Goal: Ask a question

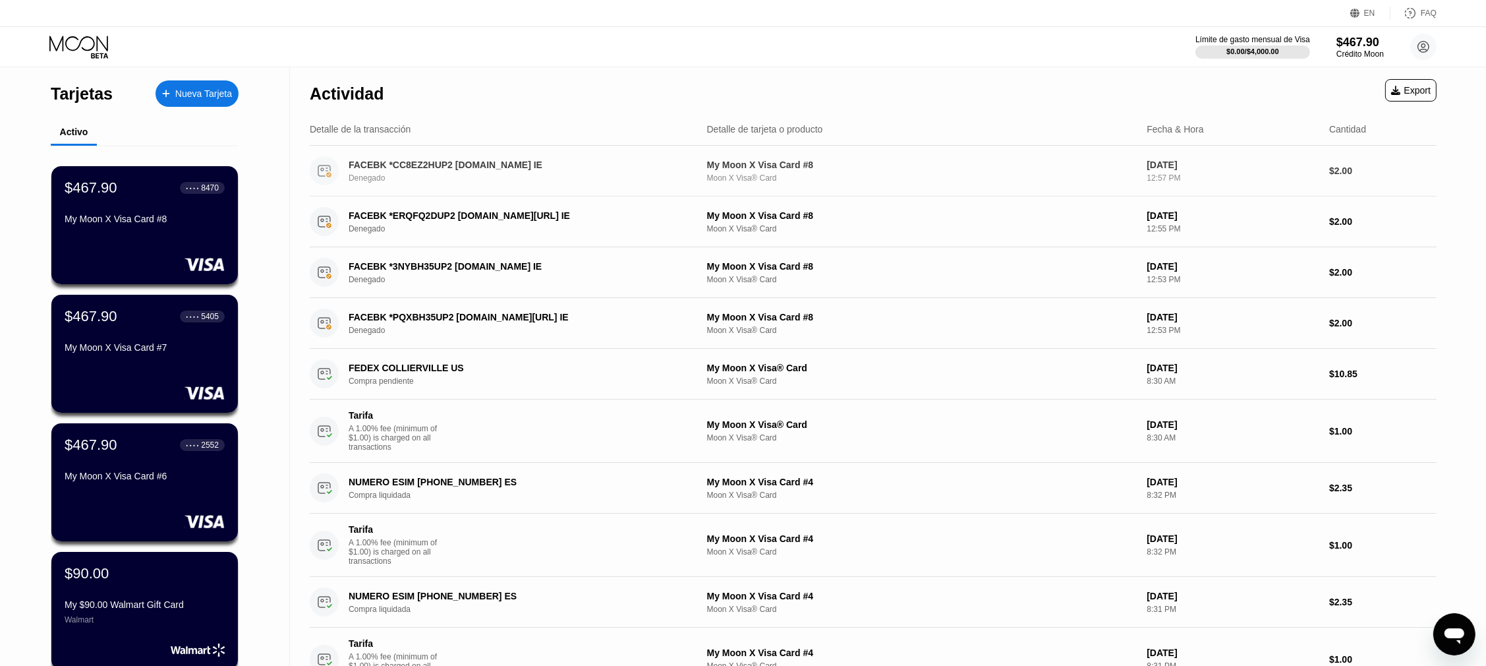
click at [428, 171] on div "FACEBK *CC8EZ2HUP2 [DOMAIN_NAME] IE Denegado" at bounding box center [523, 170] width 348 height 23
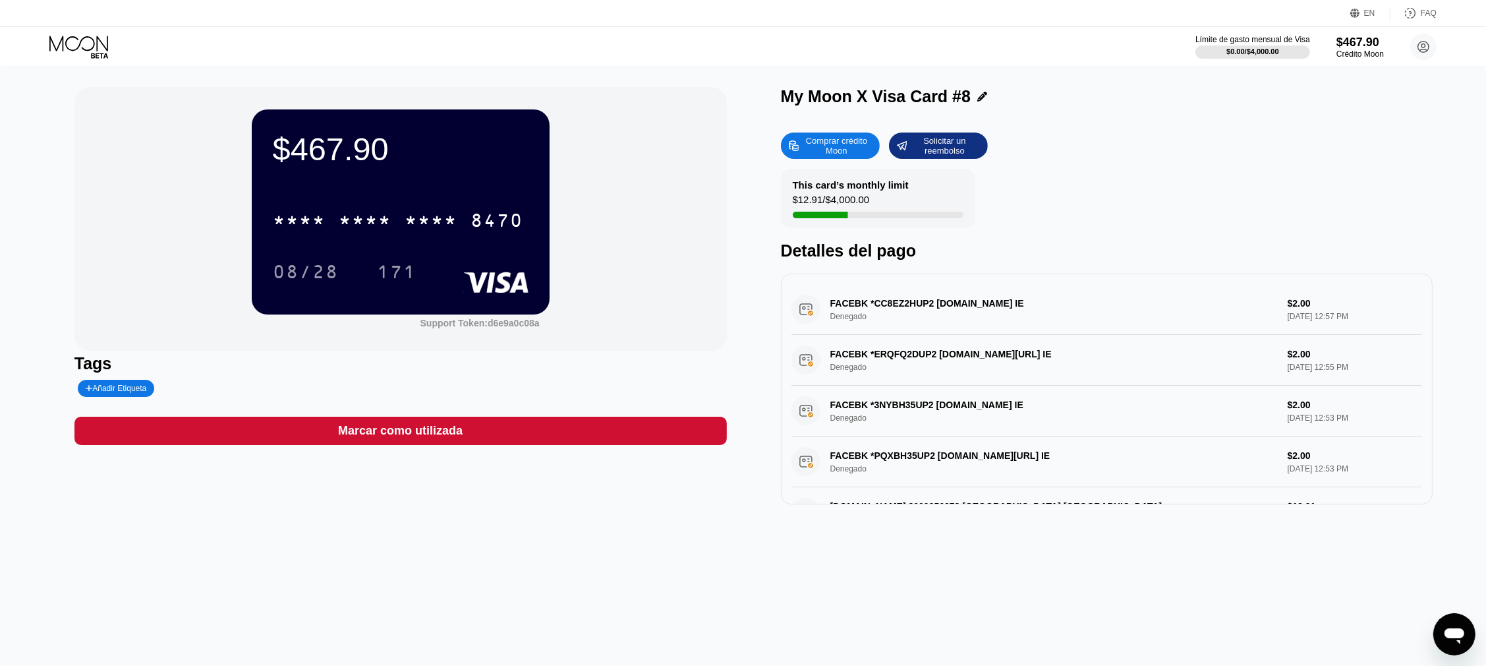
click at [847, 316] on div "FACEBK *CC8EZ2HUP2 [DOMAIN_NAME] IE Denegado $2.00 [DATE] 12:57 PM" at bounding box center [1106, 309] width 631 height 51
click at [845, 316] on div "FACEBK *CC8EZ2HUP2 [DOMAIN_NAME] IE Denegado $2.00 [DATE] 12:57 PM" at bounding box center [1106, 309] width 631 height 51
click at [892, 304] on div "FACEBK *CC8EZ2HUP2 [DOMAIN_NAME] IE Denegado $2.00 [DATE] 12:57 PM" at bounding box center [1106, 309] width 631 height 51
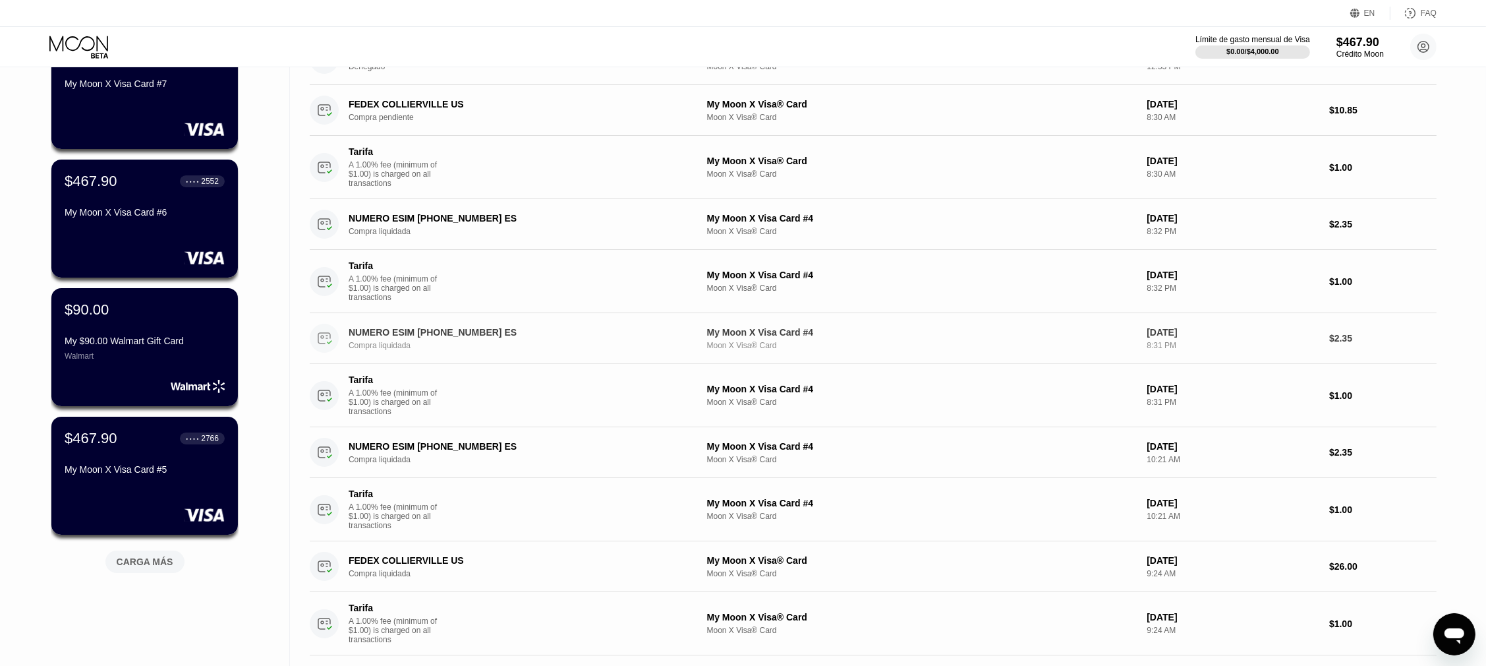
scroll to position [329, 0]
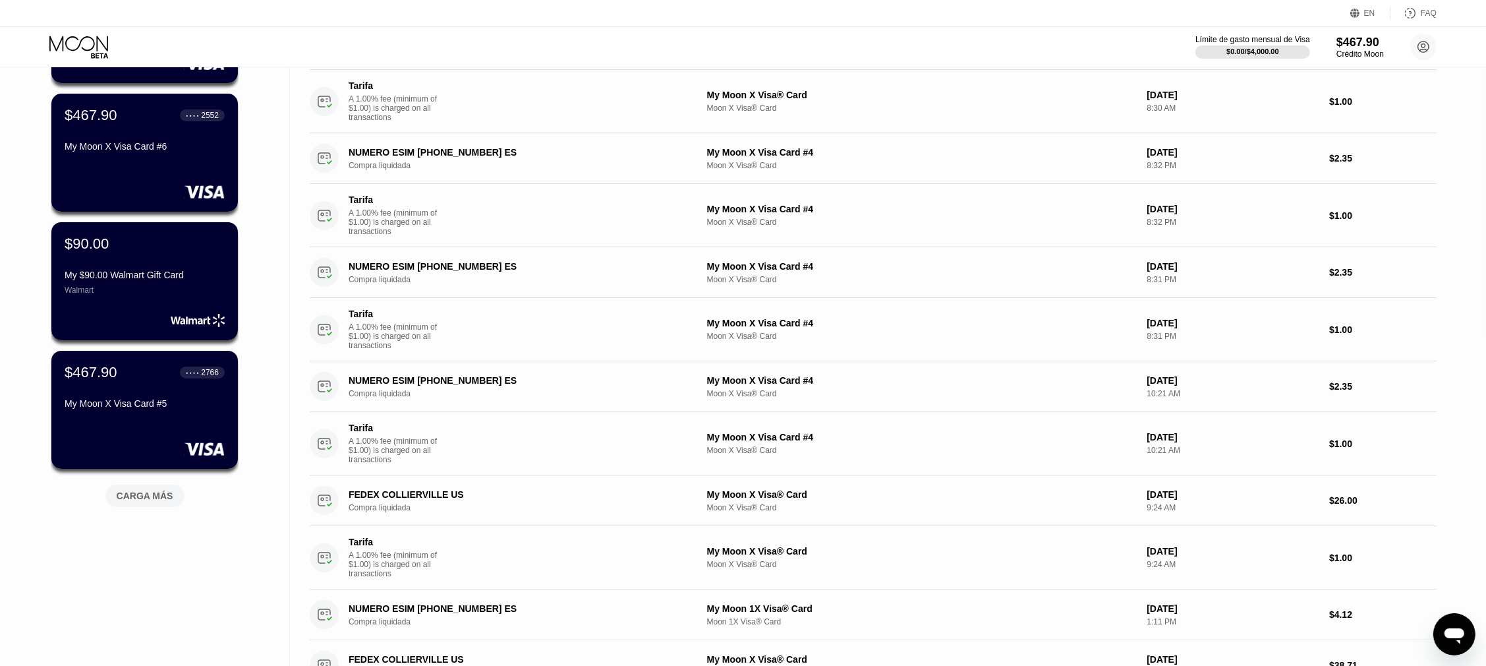
click at [1455, 629] on icon "Abrir ventana de mensajería" at bounding box center [1454, 635] width 20 height 16
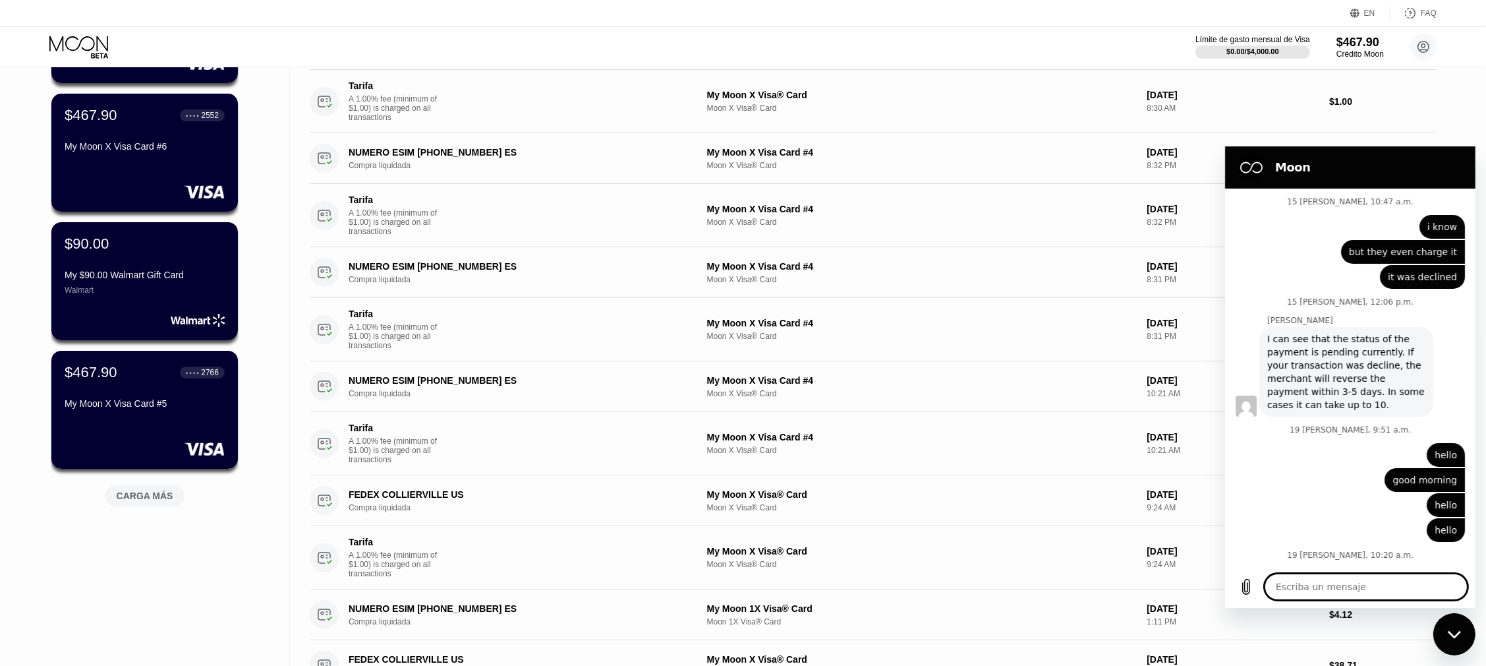
scroll to position [3573, 0]
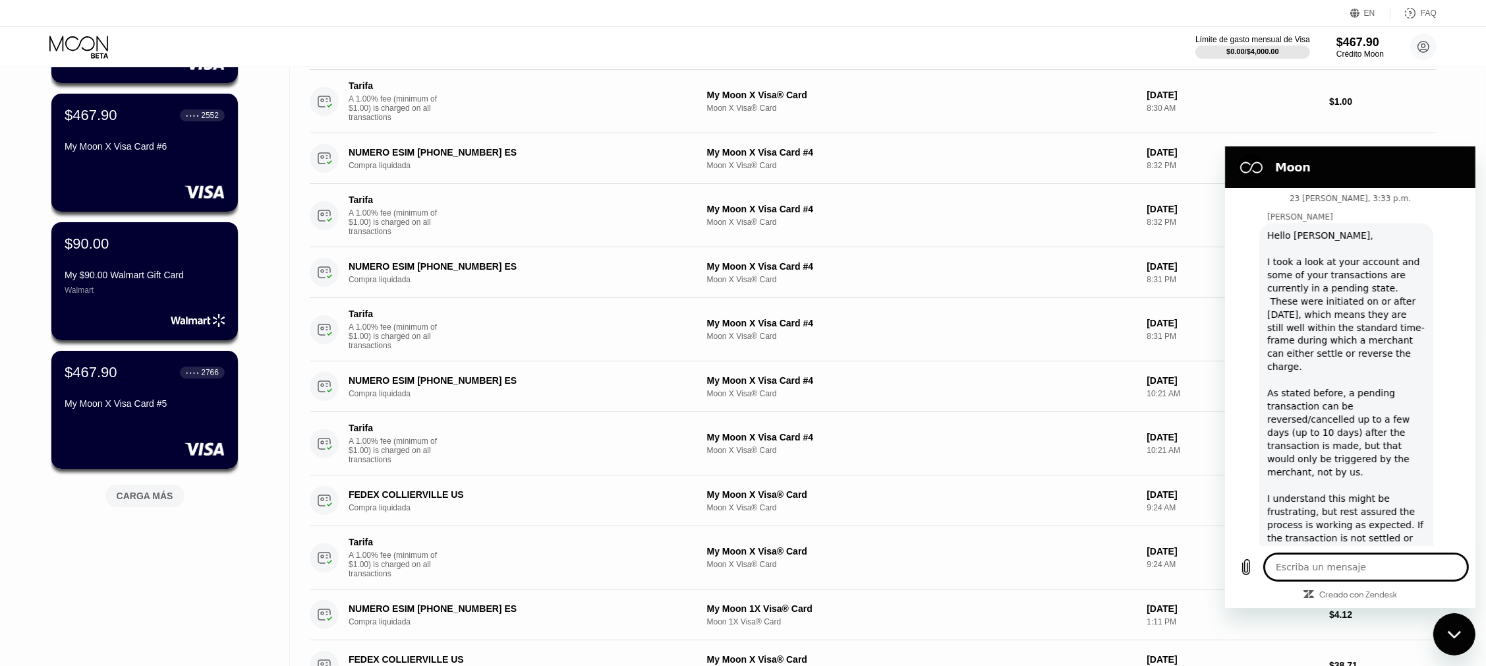
click at [1313, 565] on textarea at bounding box center [1365, 566] width 203 height 26
type textarea "h"
type textarea "x"
type textarea "he"
type textarea "x"
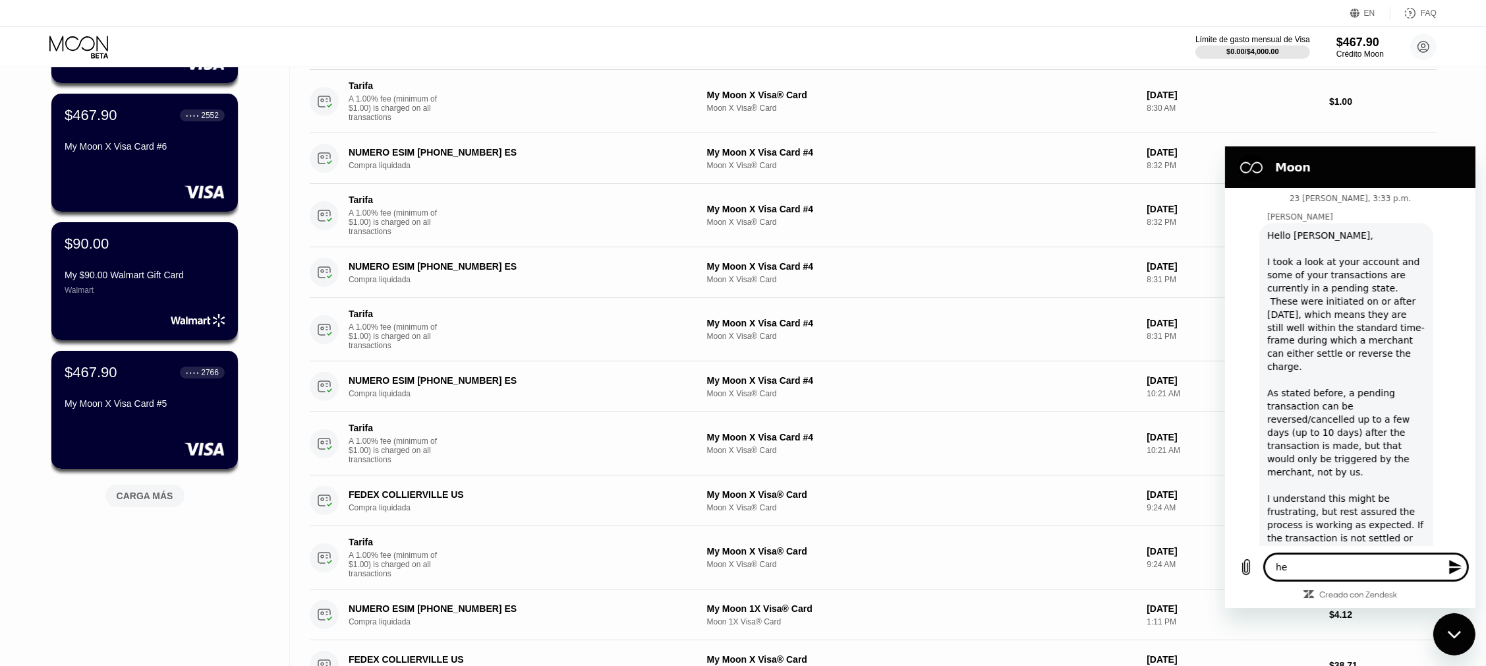
type textarea "hel"
type textarea "x"
type textarea "hell"
type textarea "x"
type textarea "hello"
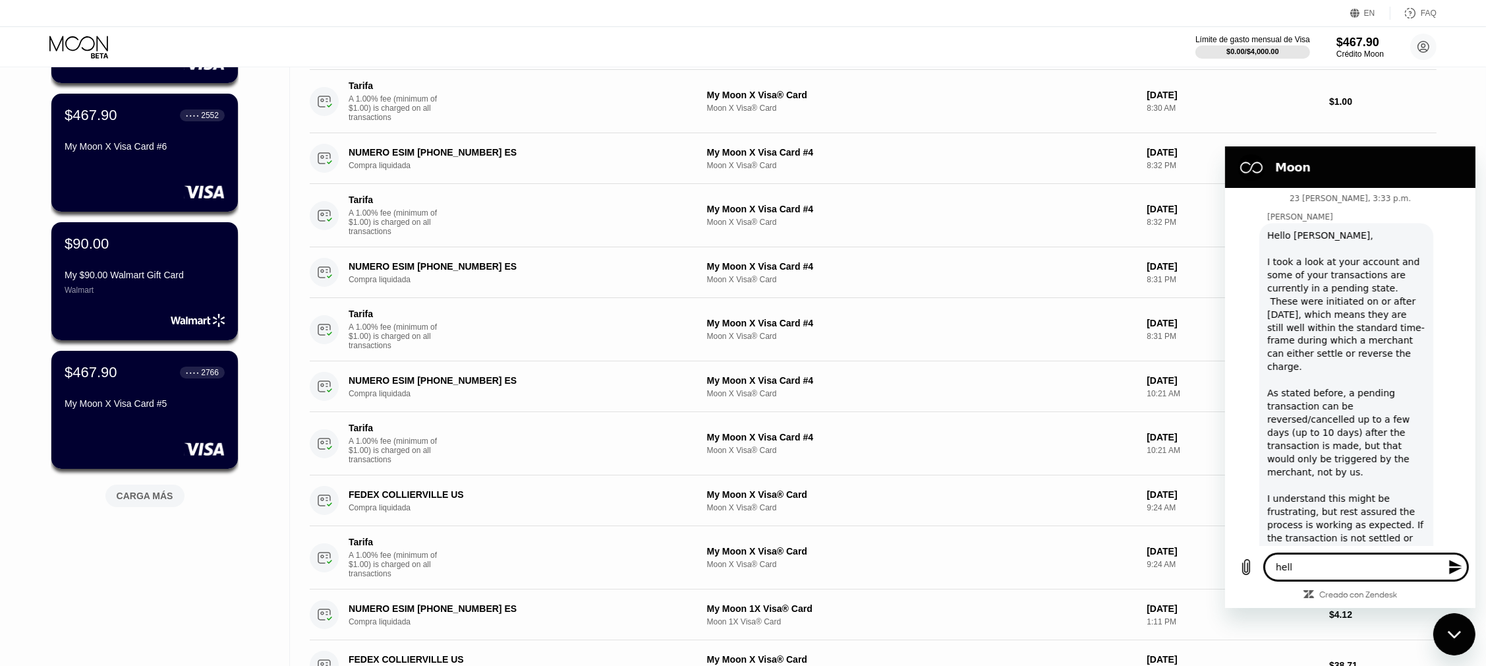
type textarea "x"
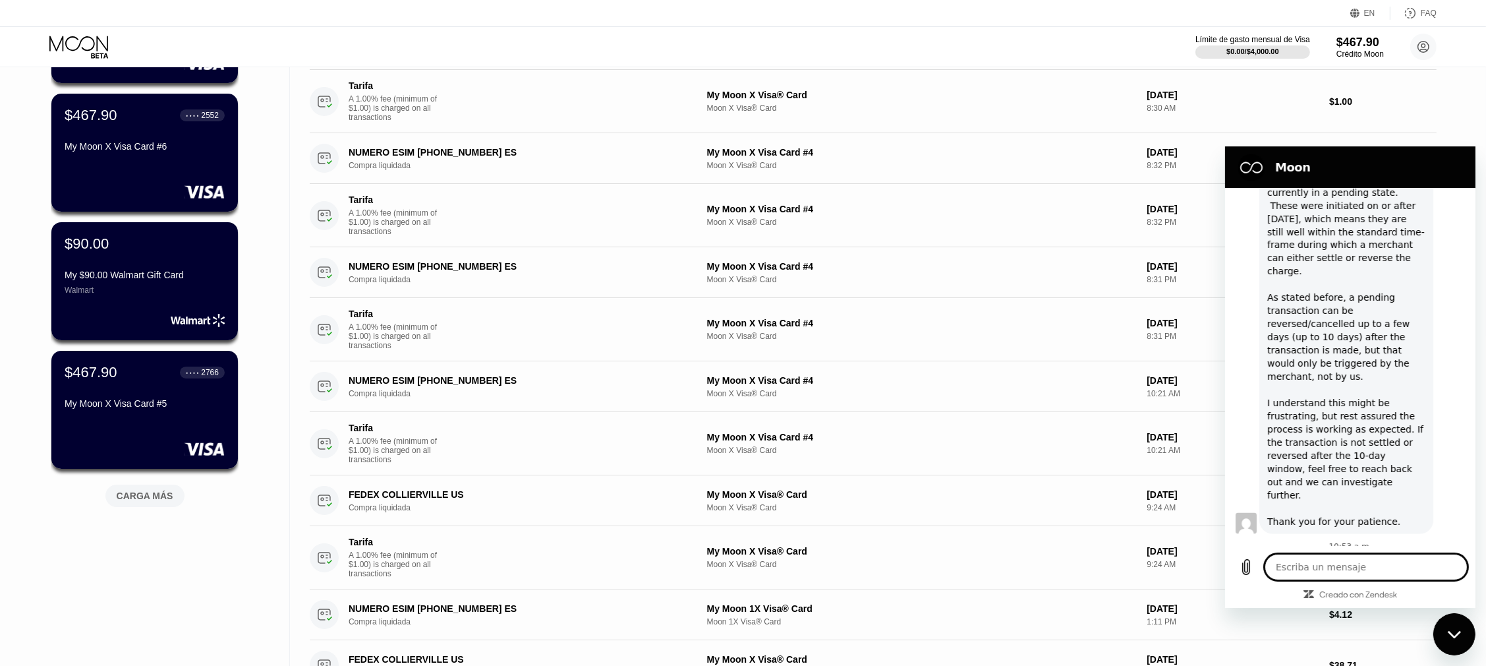
scroll to position [3668, 0]
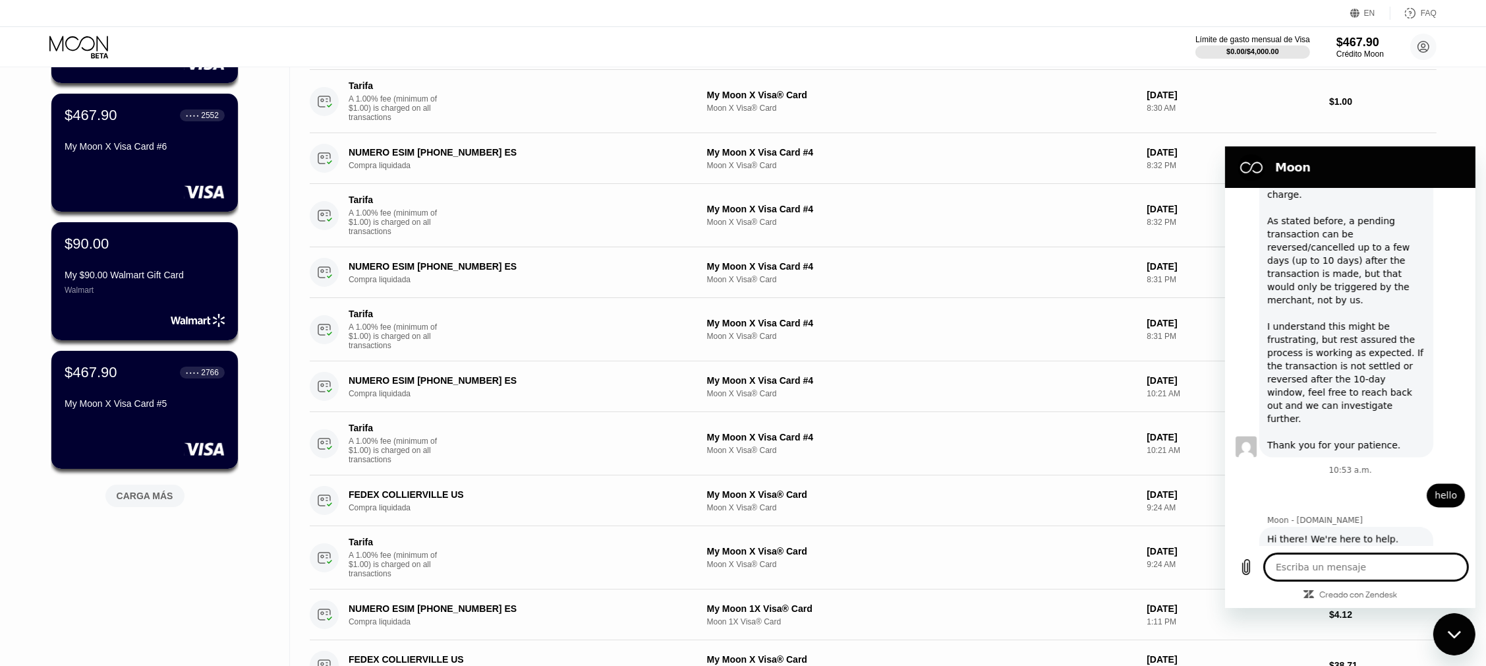
type textarea "x"
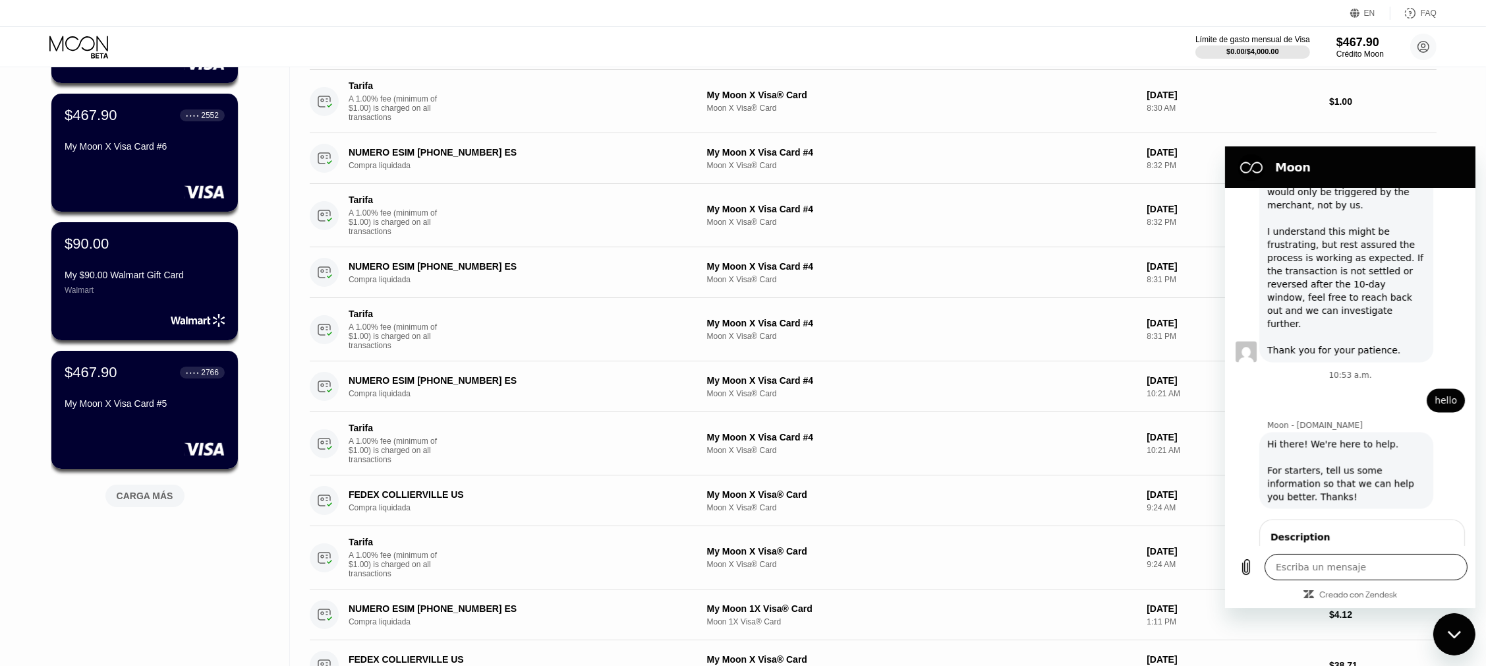
type input "cancel on of my card"
click at [1402, 586] on button "Enviar" at bounding box center [1427, 599] width 51 height 26
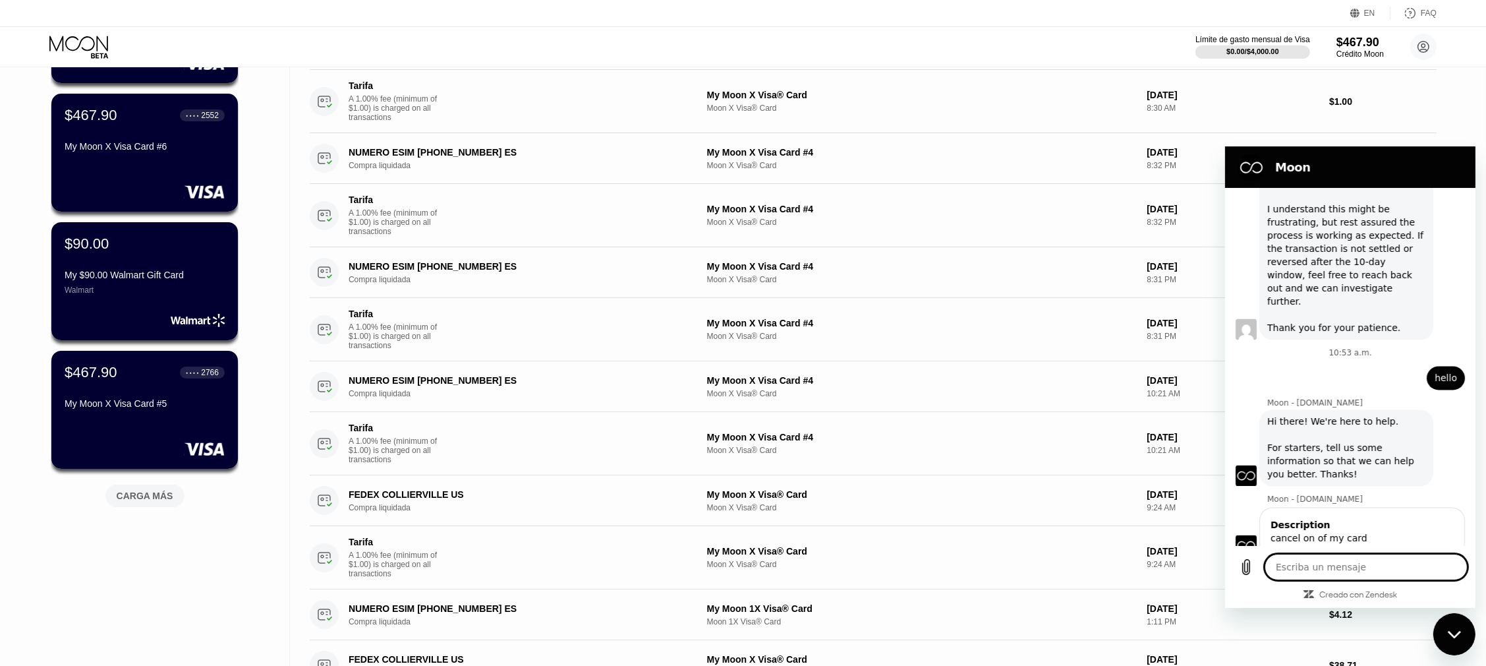
scroll to position [3865, 0]
type textarea "x"
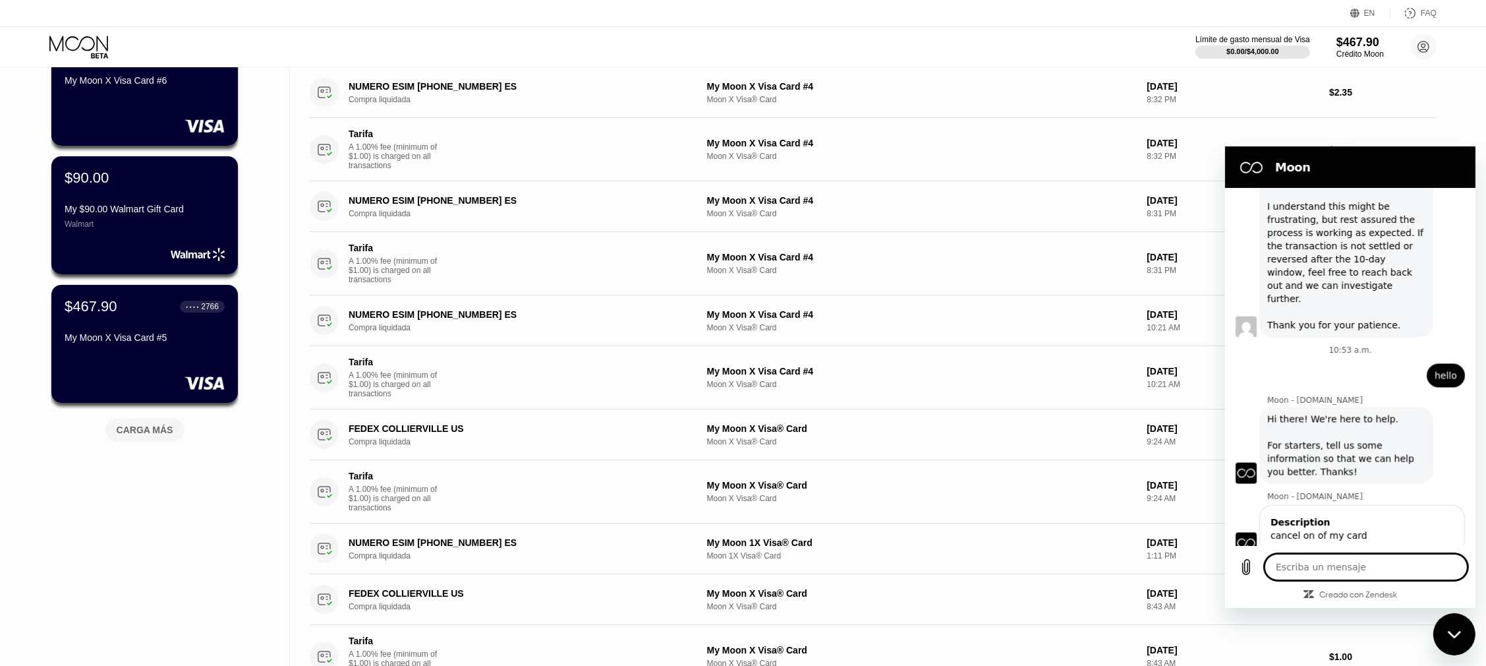
click at [1311, 567] on textarea at bounding box center [1365, 566] width 203 height 26
type textarea "h"
type textarea "x"
type textarea "he"
type textarea "x"
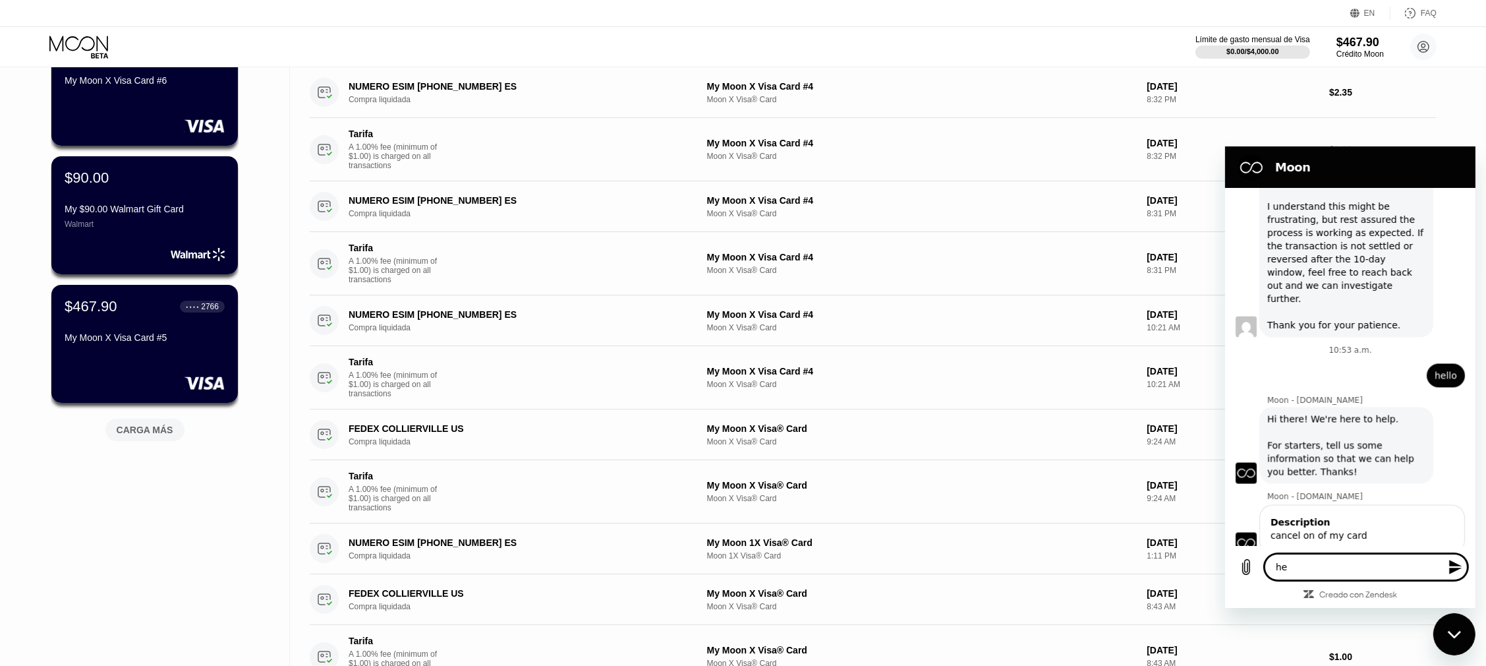
type textarea "hel"
type textarea "x"
type textarea "hell"
type textarea "x"
type textarea "hello"
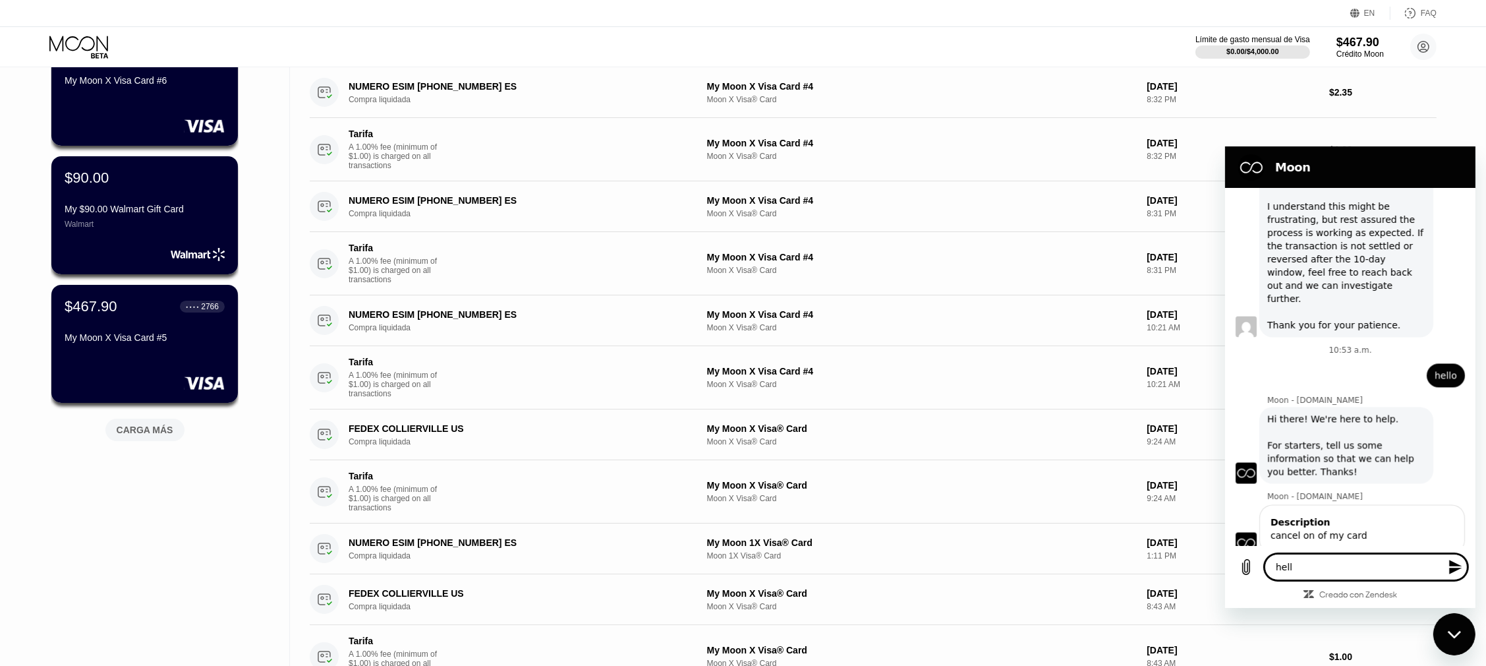
type textarea "x"
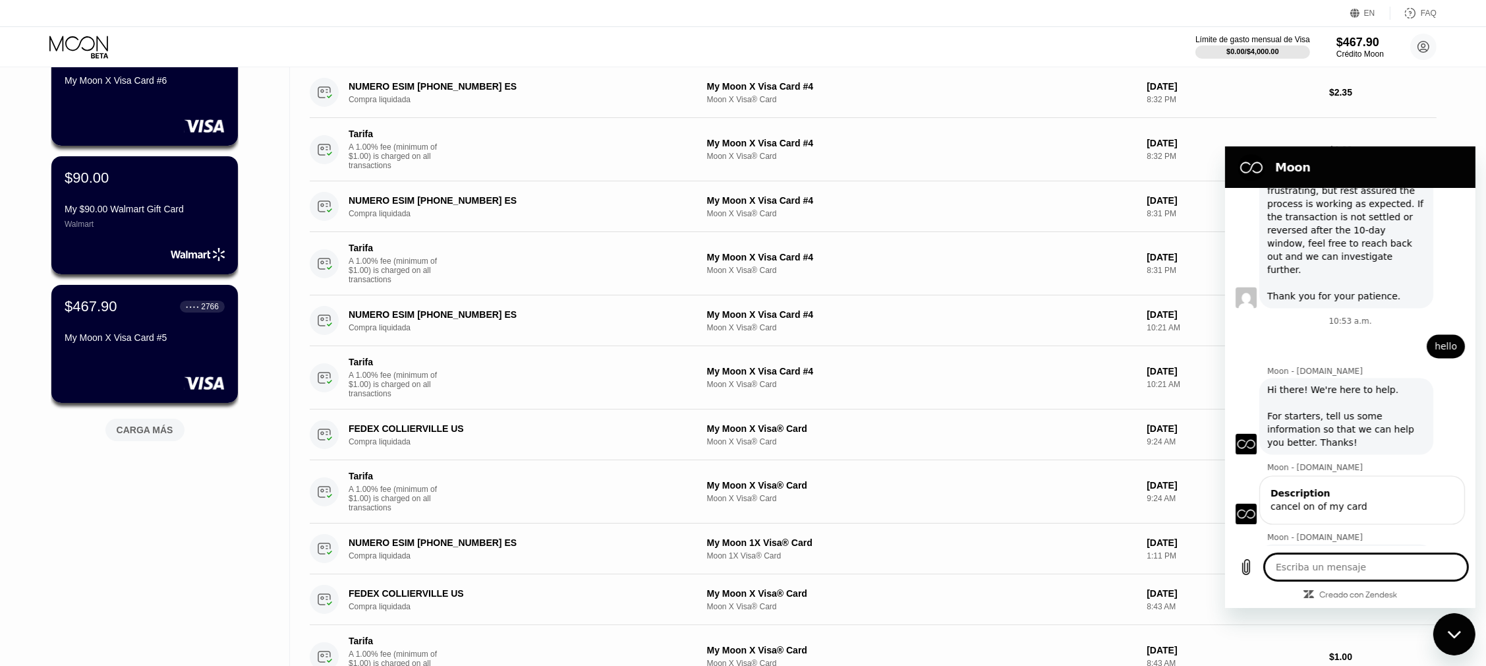
scroll to position [3897, 0]
type textarea "x"
click at [1324, 570] on textarea at bounding box center [1365, 566] width 203 height 26
click at [1321, 570] on textarea at bounding box center [1365, 566] width 203 height 26
type textarea "h"
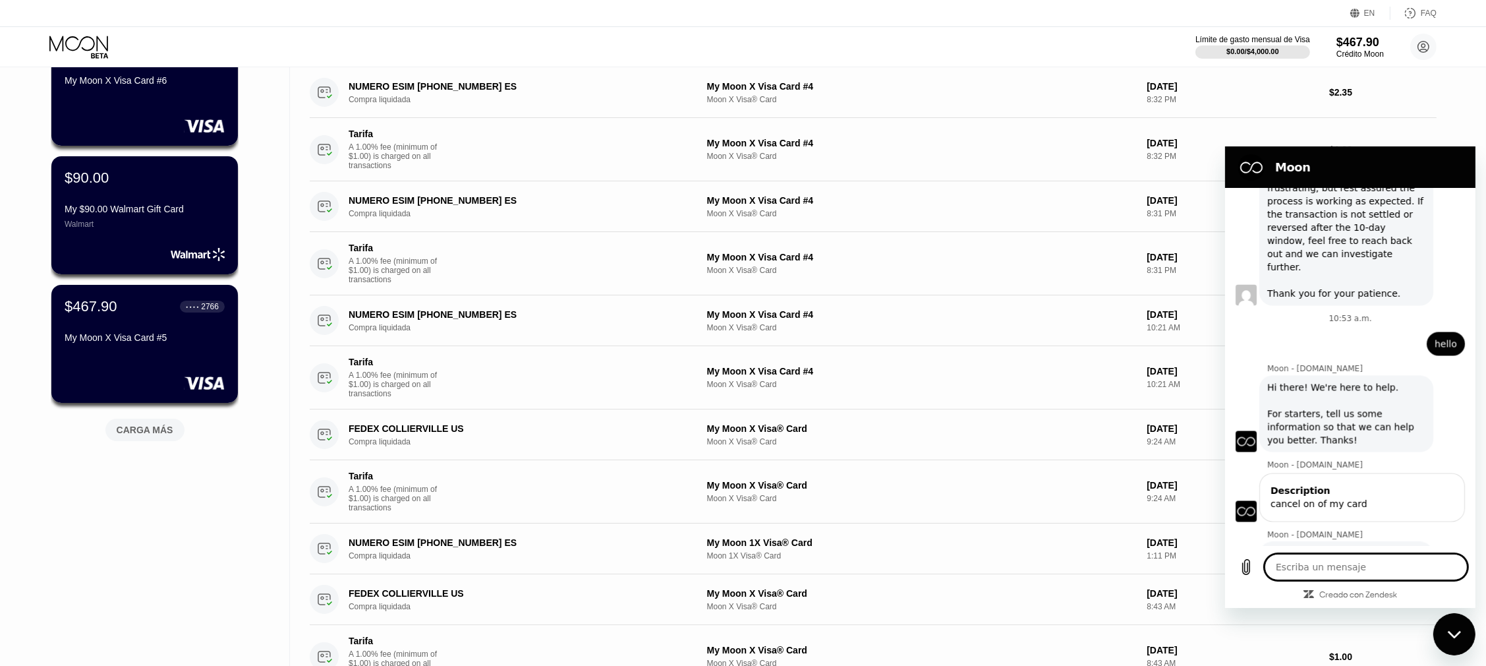
type textarea "x"
type textarea "he"
type textarea "x"
type textarea "hel"
type textarea "x"
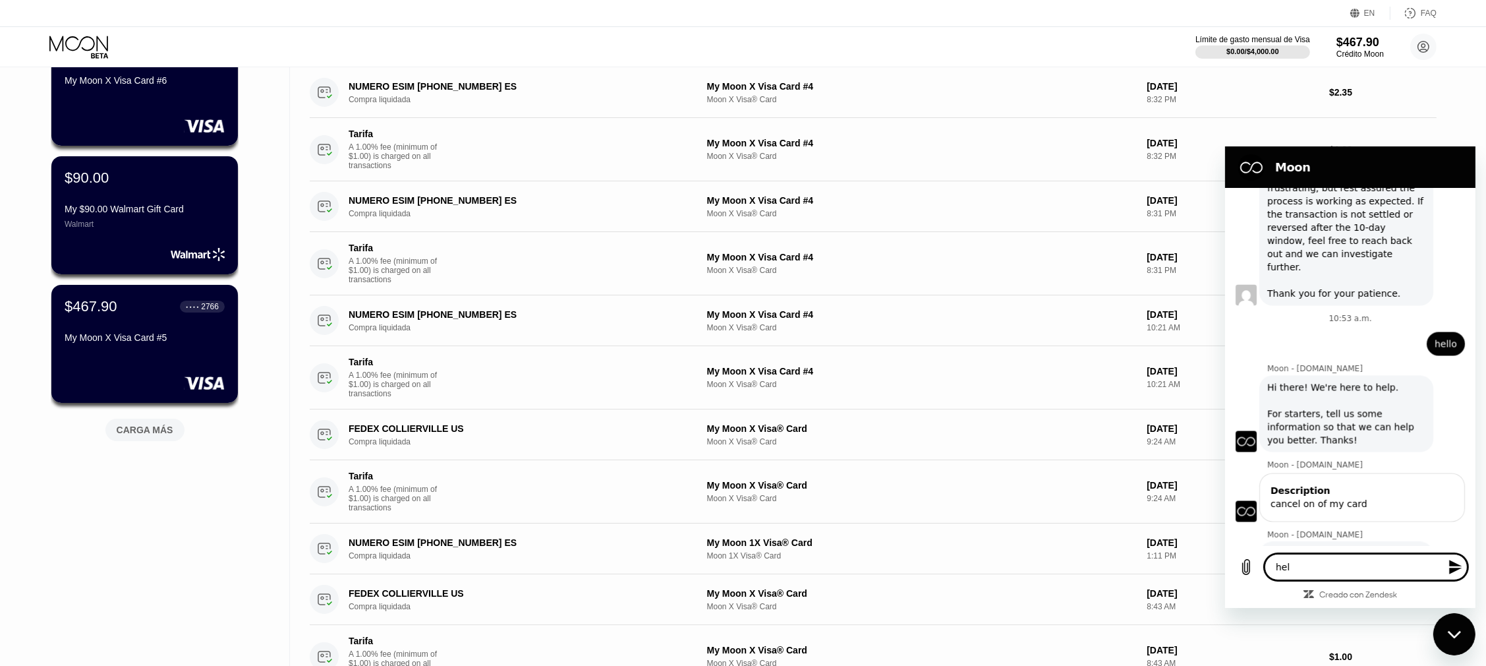
type textarea "hell"
type textarea "x"
type textarea "hello"
type textarea "x"
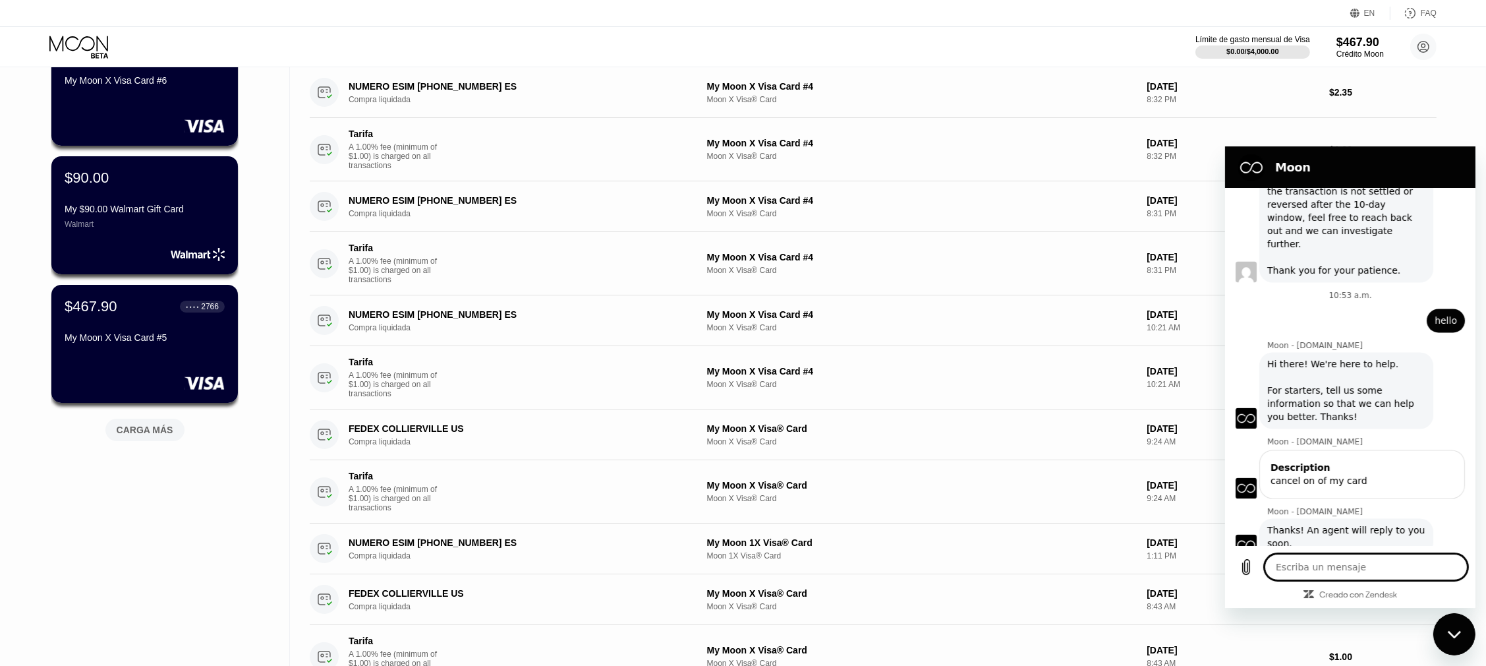
type textarea "x"
type textarea "h"
type textarea "x"
type textarea "hh"
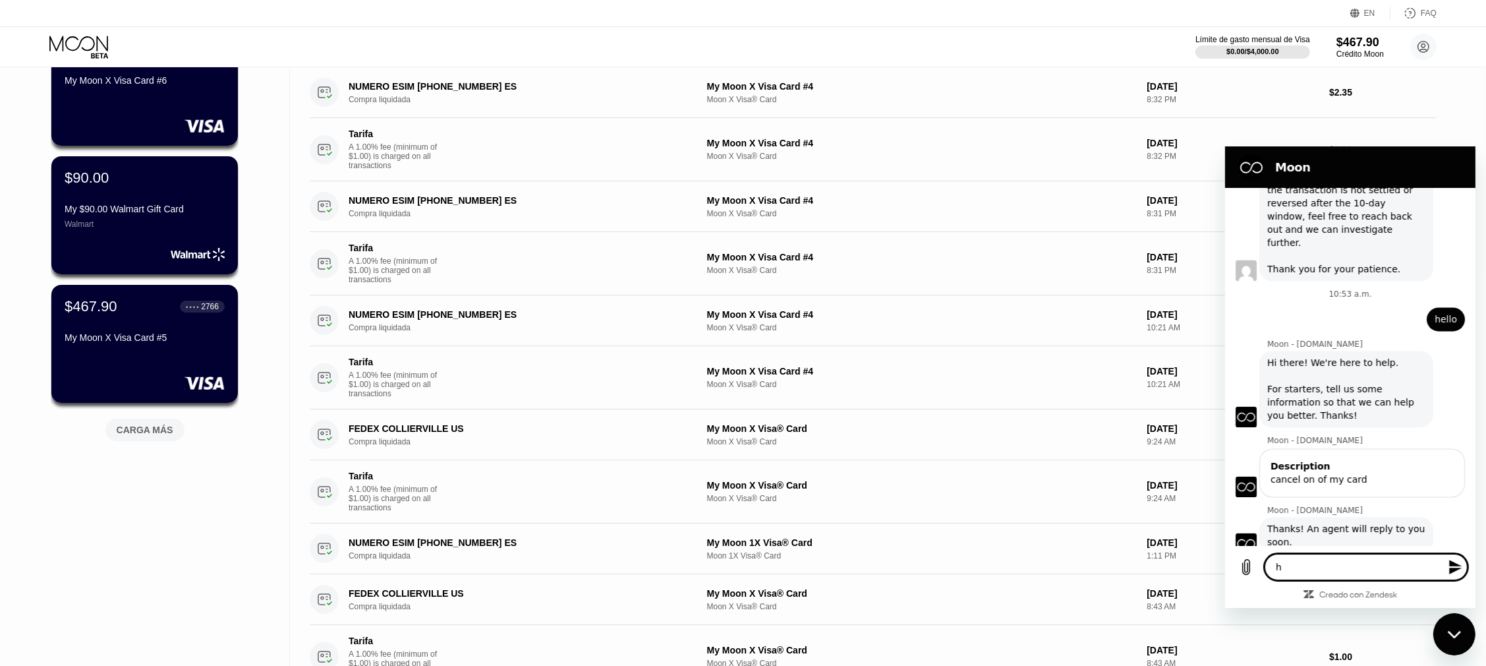
type textarea "x"
type textarea "hho"
type textarea "x"
type textarea "hhol"
type textarea "x"
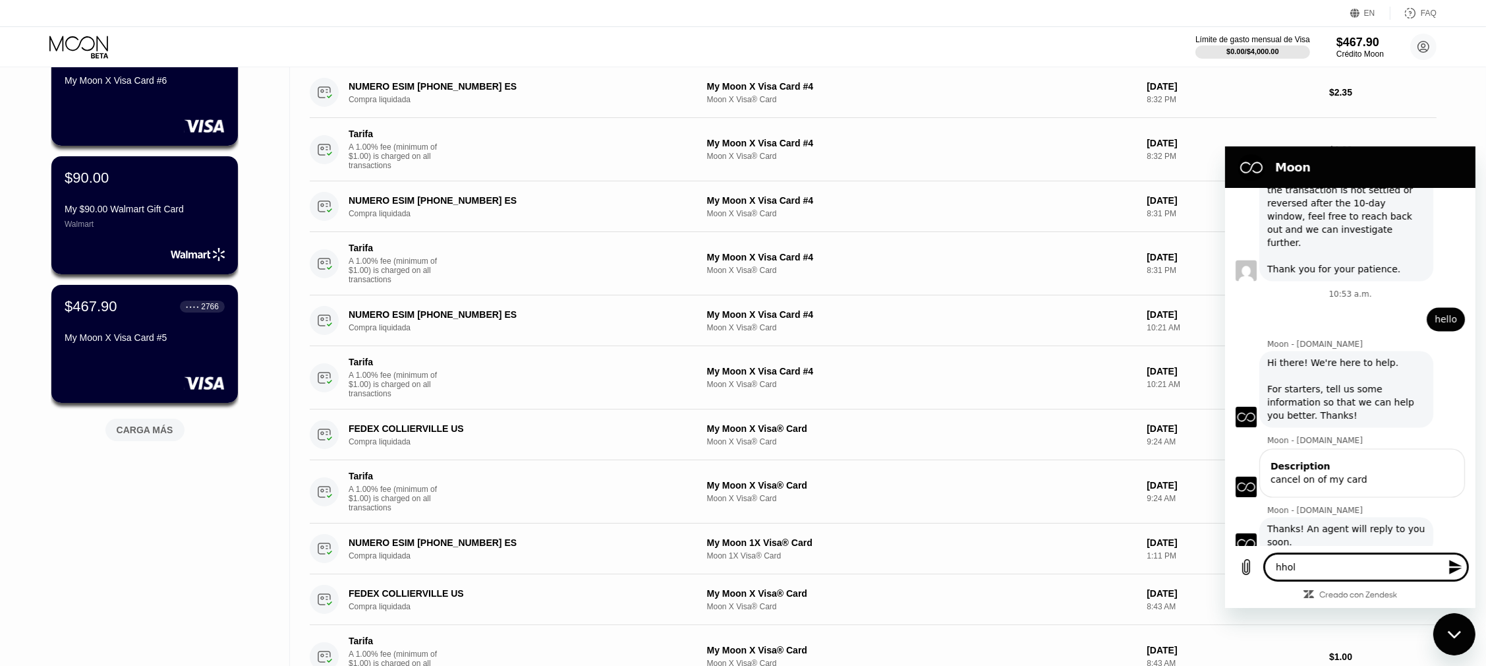
type textarea "hhola"
type textarea "x"
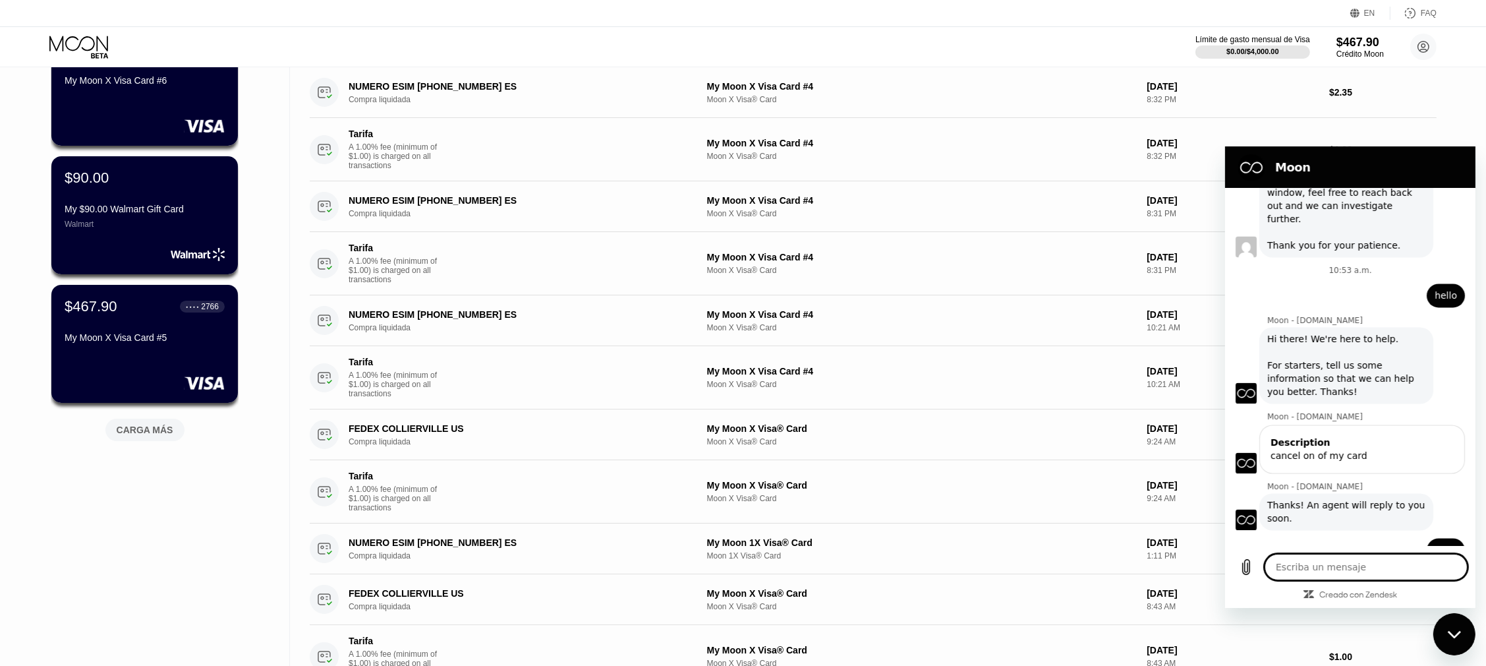
type textarea "x"
type textarea "h"
type textarea "x"
type textarea "ho"
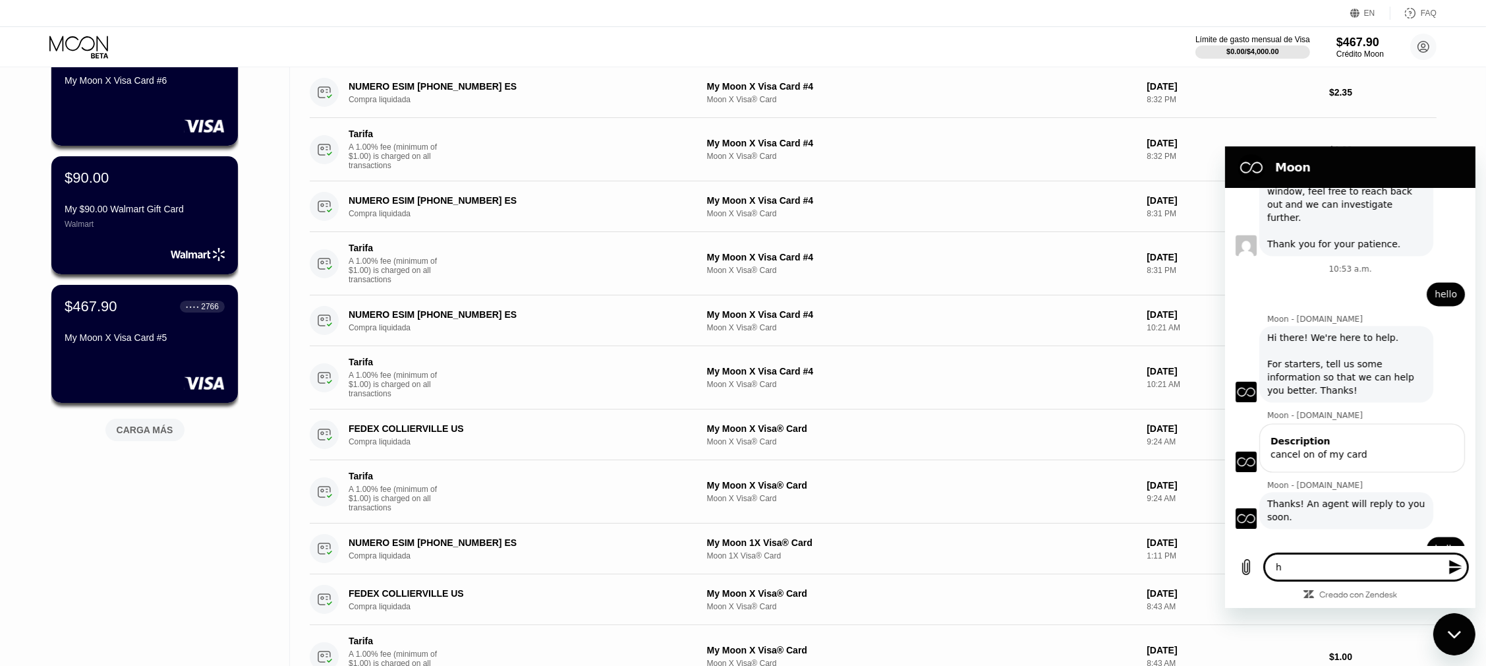
type textarea "x"
type textarea "hol"
type textarea "x"
type textarea "hola"
type textarea "x"
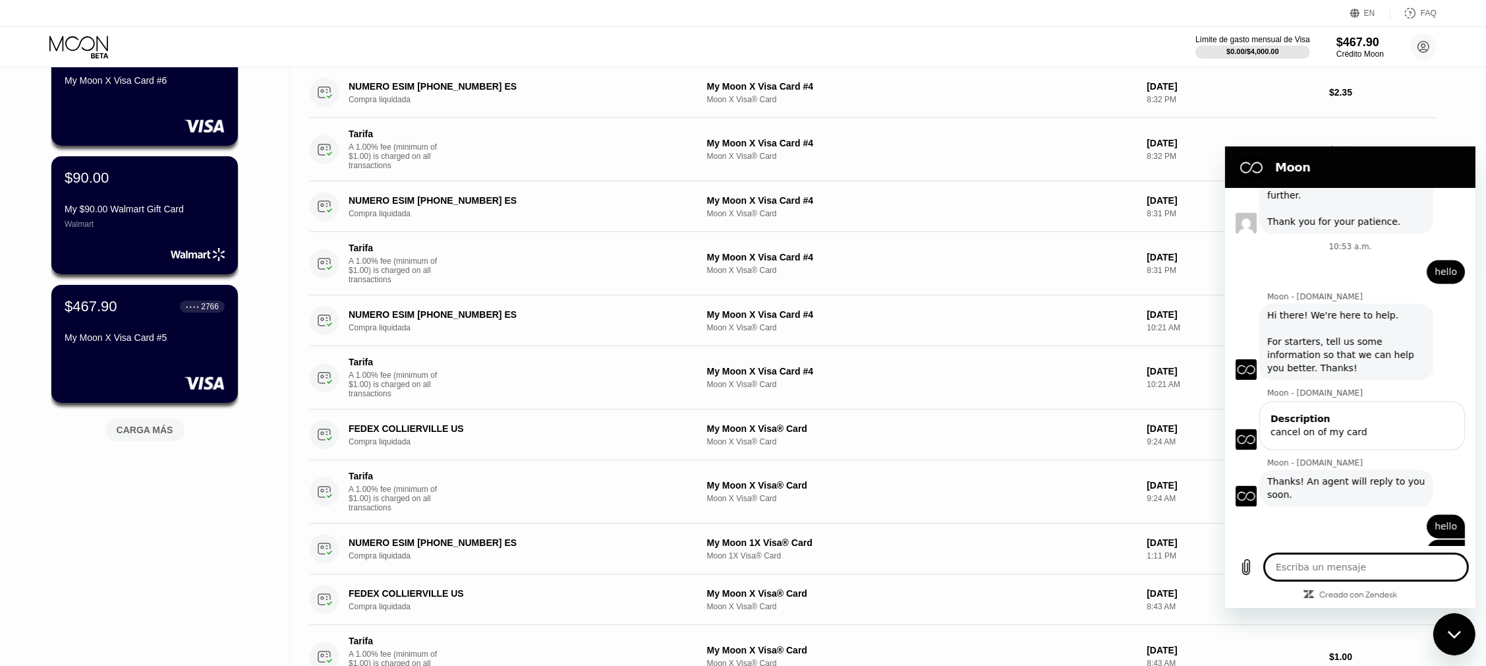
scroll to position [3972, 0]
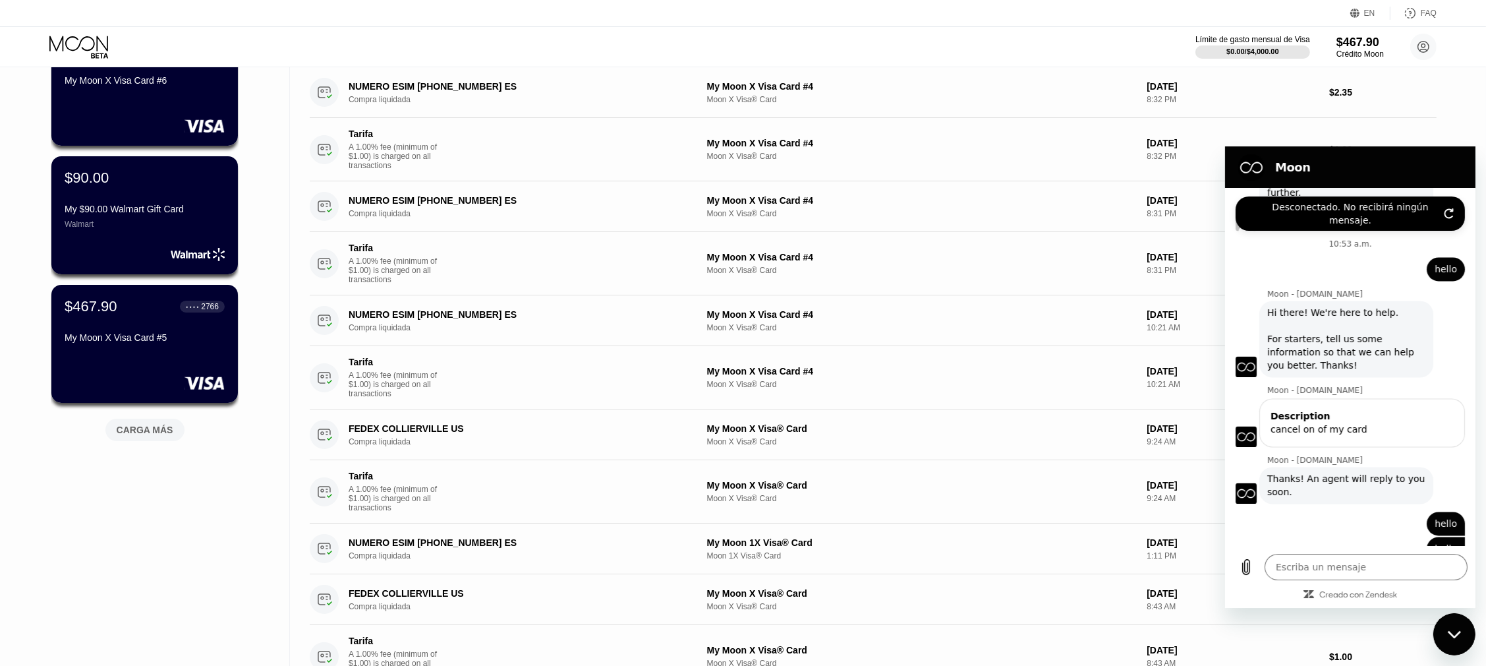
type textarea "x"
